Goal: Information Seeking & Learning: Learn about a topic

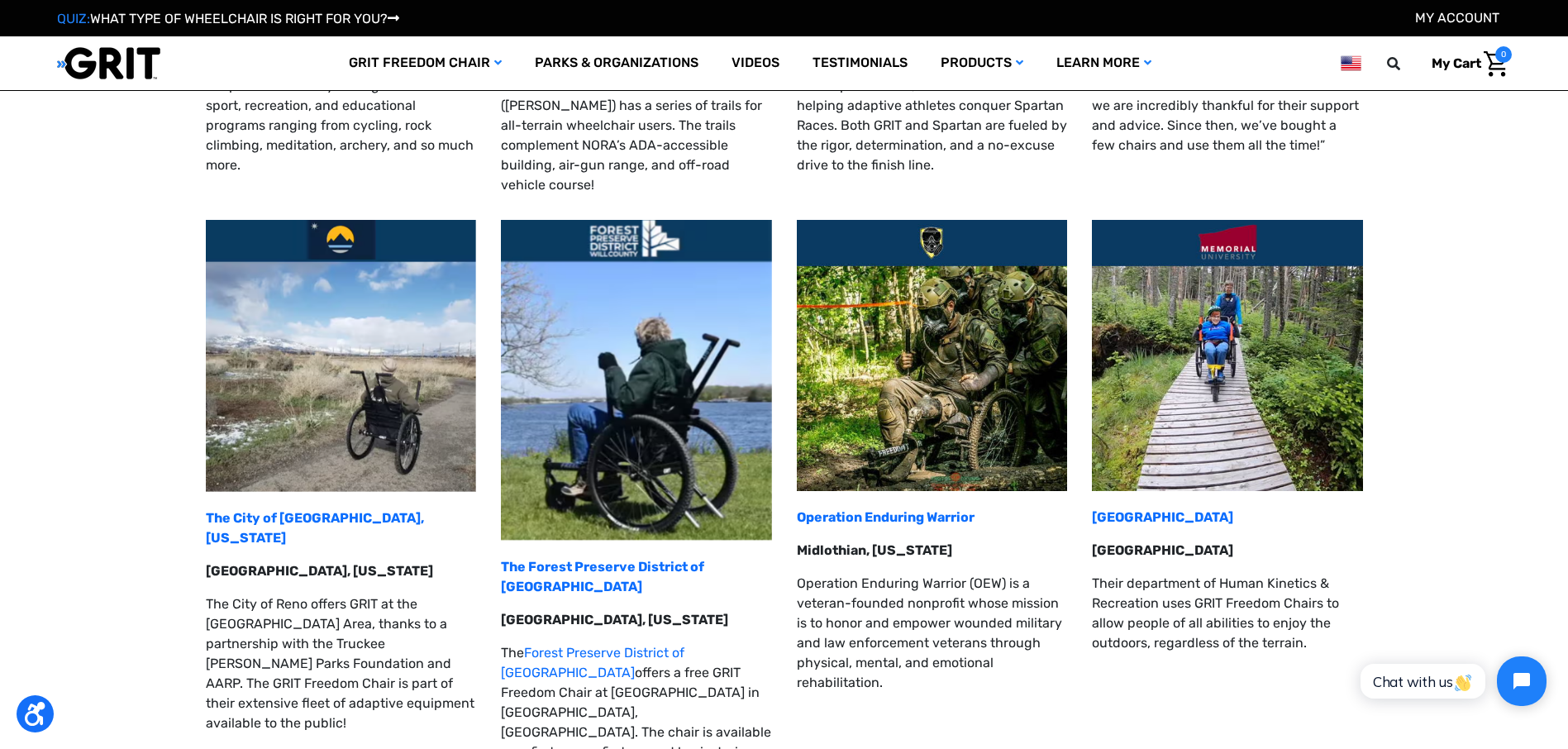
scroll to position [826, 0]
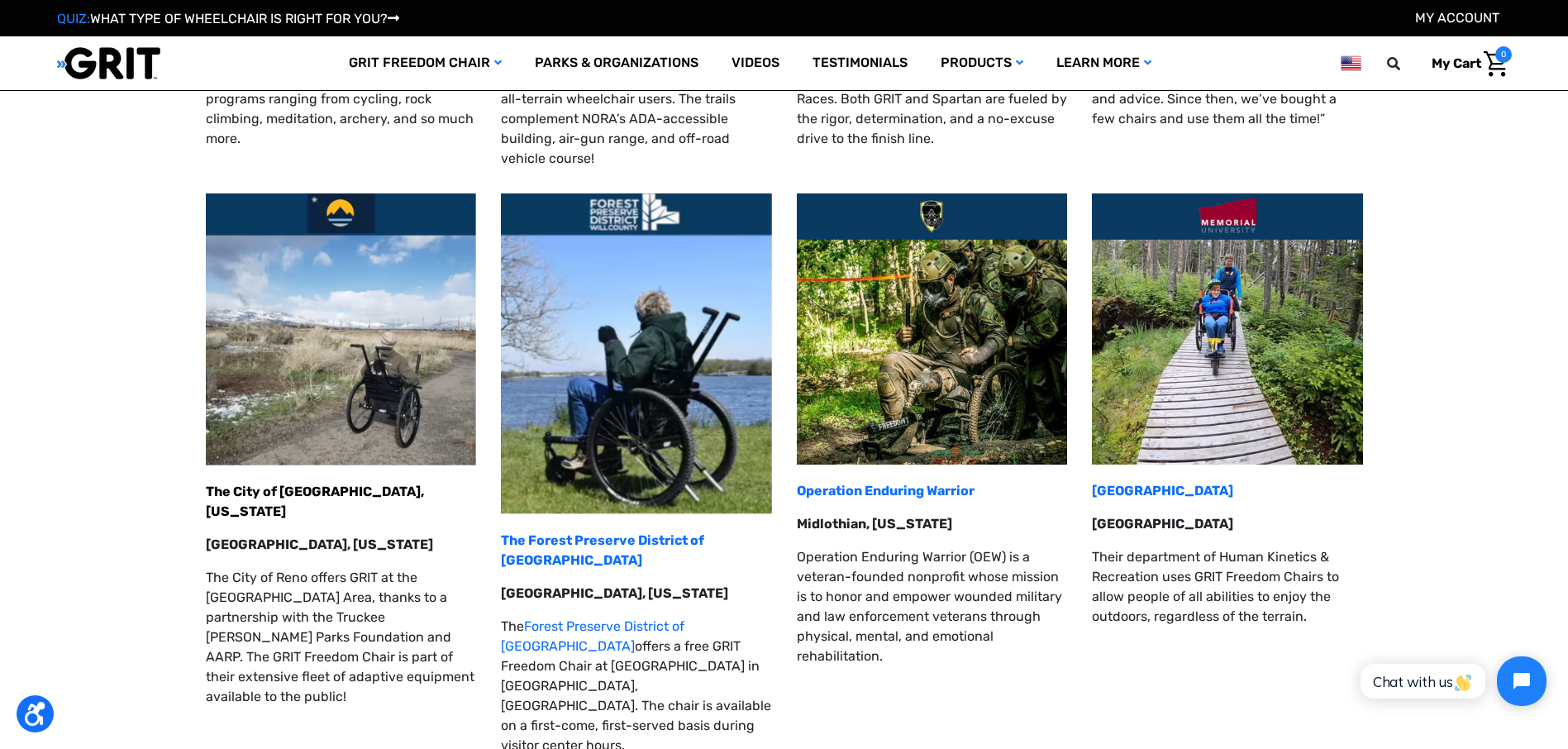
click at [303, 483] on strong "The City of [GEOGRAPHIC_DATA], [US_STATE]" at bounding box center [315, 501] width 218 height 35
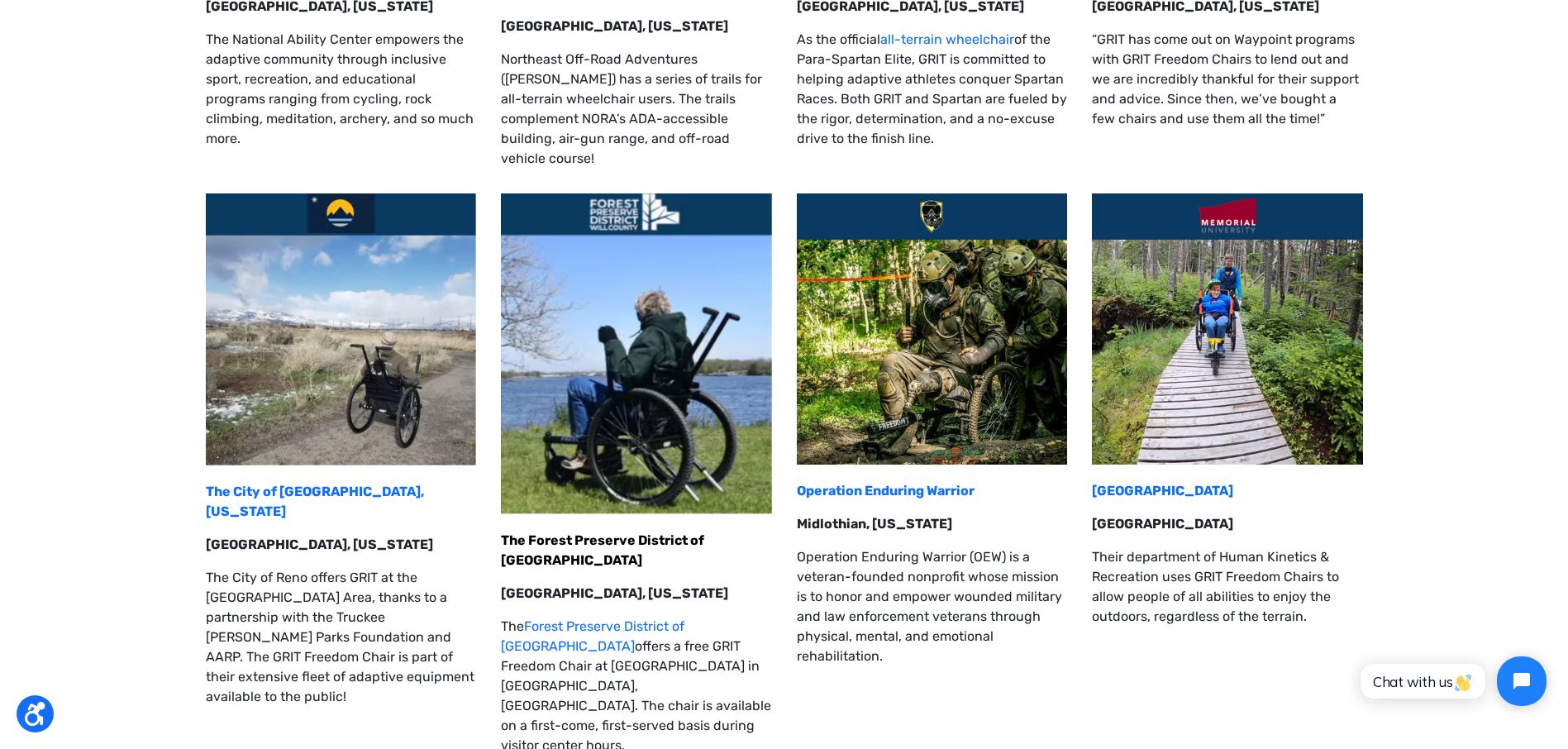
click at [626, 532] on link "The Forest Preserve District of [GEOGRAPHIC_DATA]" at bounding box center [602, 549] width 204 height 35
click at [1166, 482] on strong "[GEOGRAPHIC_DATA]" at bounding box center [1163, 490] width 141 height 16
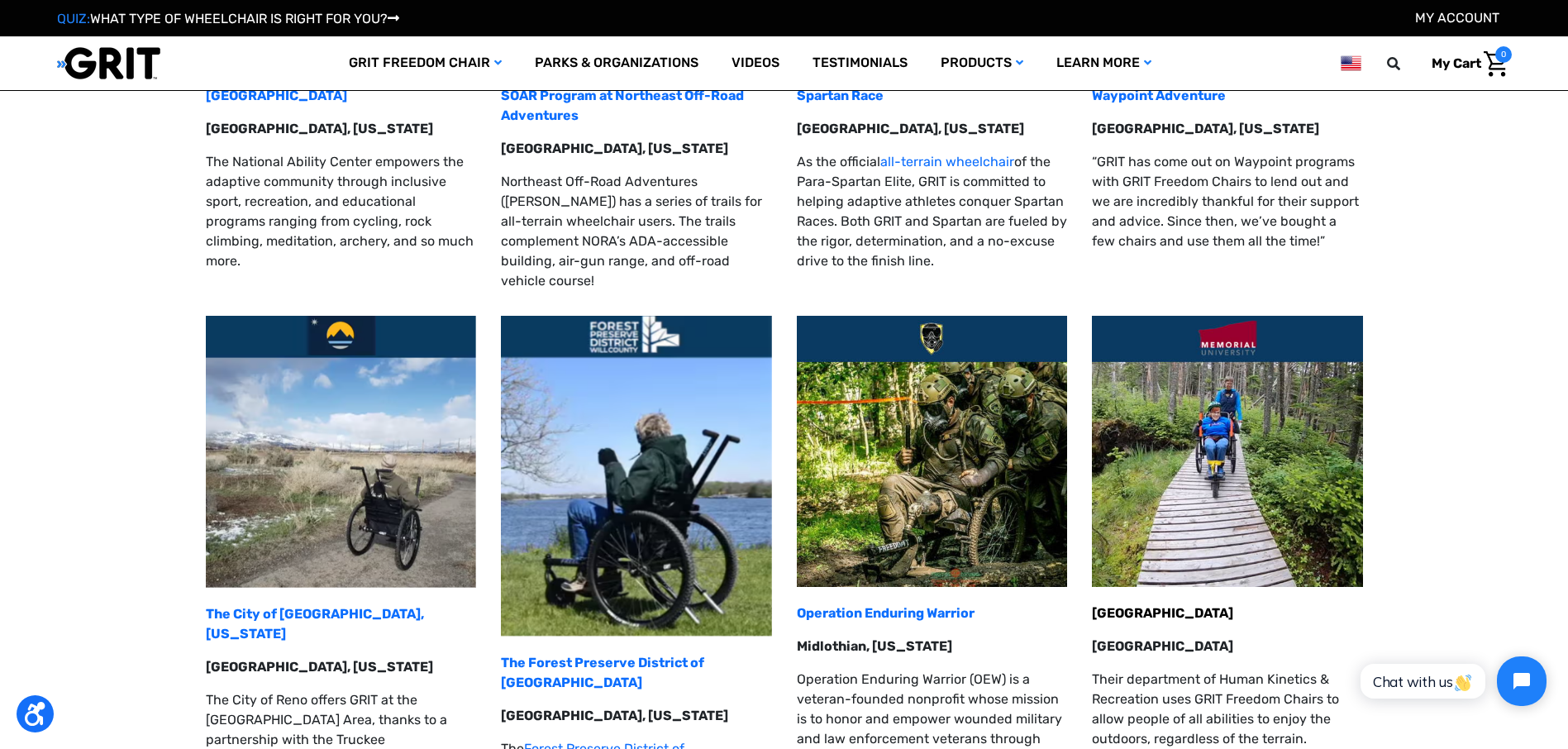
scroll to position [669, 0]
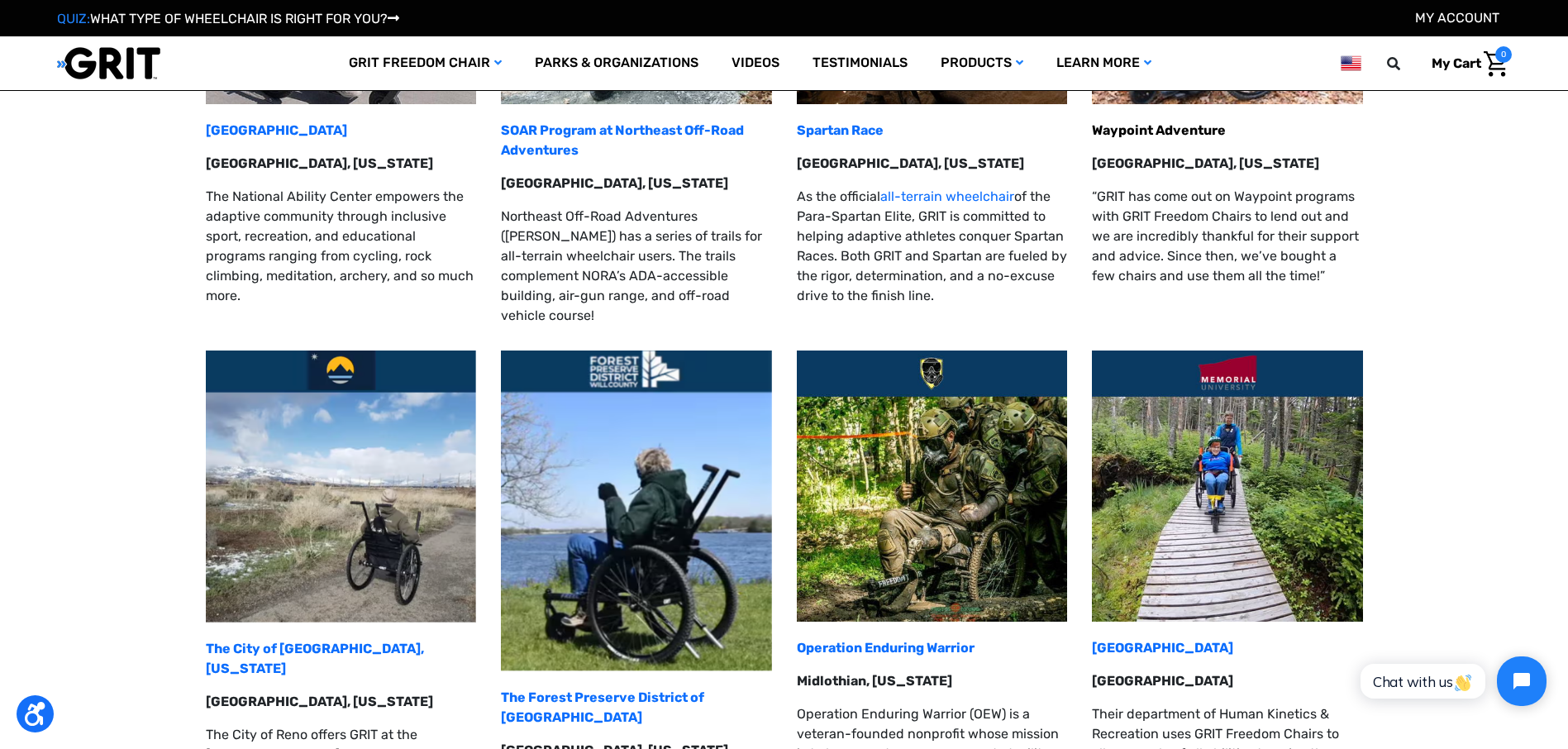
click at [1174, 126] on strong "Waypoint Adventure" at bounding box center [1159, 131] width 134 height 16
